Goal: Information Seeking & Learning: Find contact information

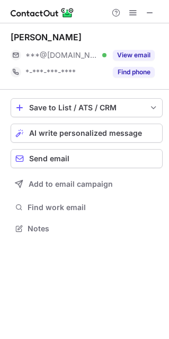
scroll to position [5, 5]
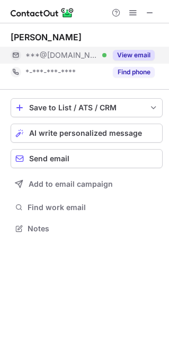
click at [144, 52] on button "View email" at bounding box center [134, 55] width 42 height 11
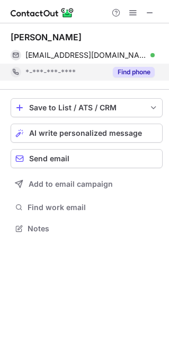
click at [134, 77] on div "Find phone" at bounding box center [131, 72] width 48 height 17
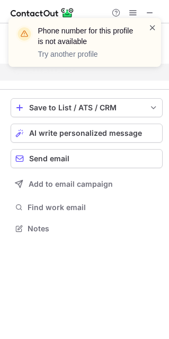
click at [154, 22] on span at bounding box center [153, 27] width 8 height 11
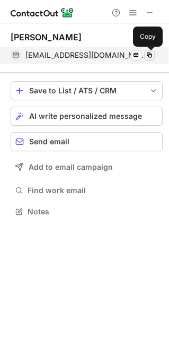
click at [152, 58] on span at bounding box center [149, 55] width 8 height 8
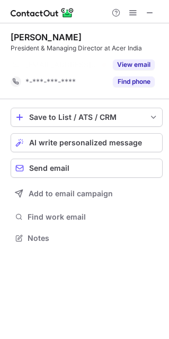
scroll to position [213, 169]
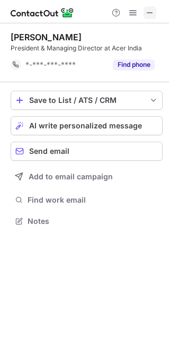
click at [156, 10] on button at bounding box center [150, 12] width 13 height 13
